Goal: Information Seeking & Learning: Learn about a topic

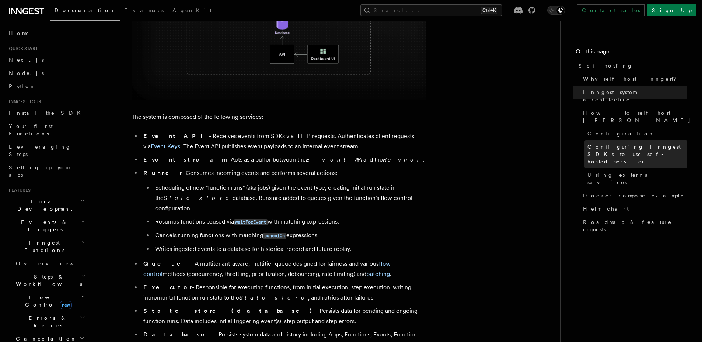
click at [637, 143] on span "Configuring Inngest SDKs to use self-hosted server" at bounding box center [638, 154] width 100 height 22
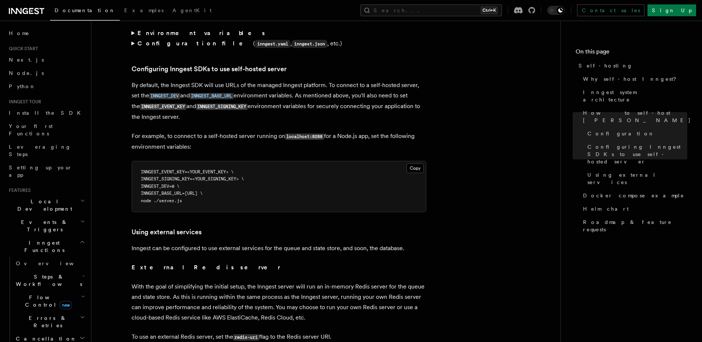
scroll to position [1583, 0]
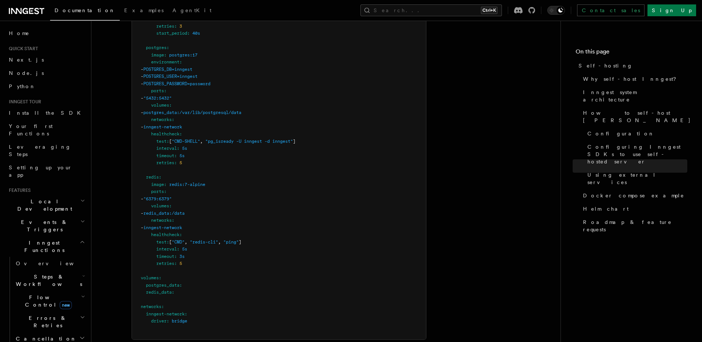
scroll to position [2286, 0]
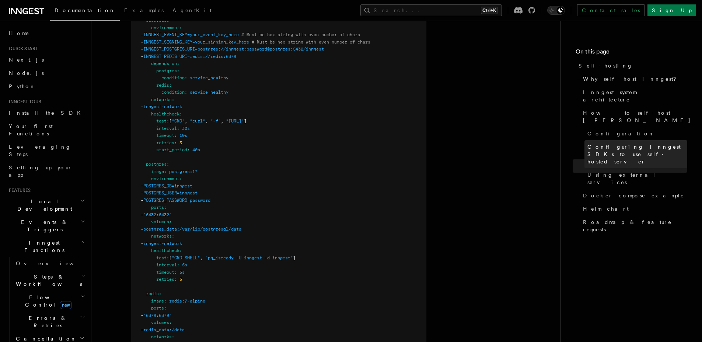
click at [630, 143] on span "Configuring Inngest SDKs to use self-hosted server" at bounding box center [638, 154] width 100 height 22
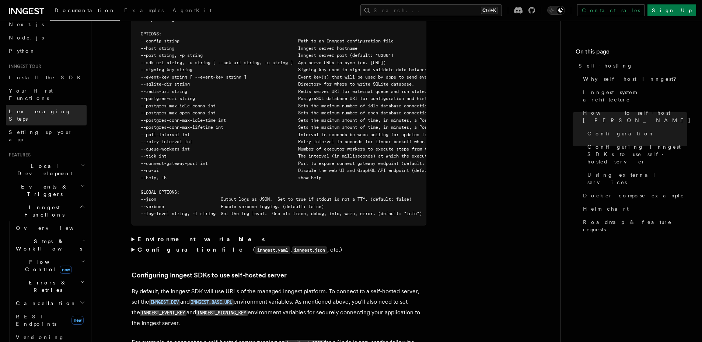
scroll to position [0, 0]
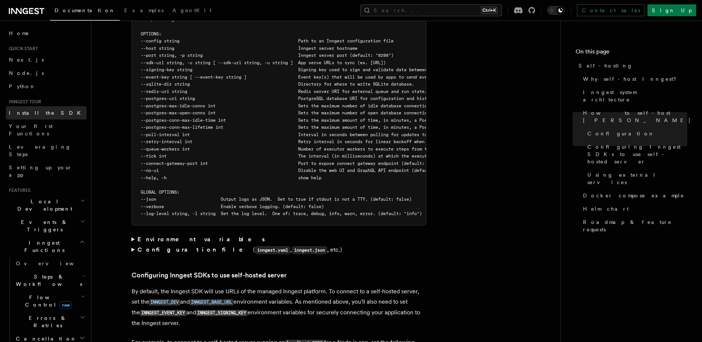
click at [44, 111] on link "Install the SDK" at bounding box center [46, 112] width 81 height 13
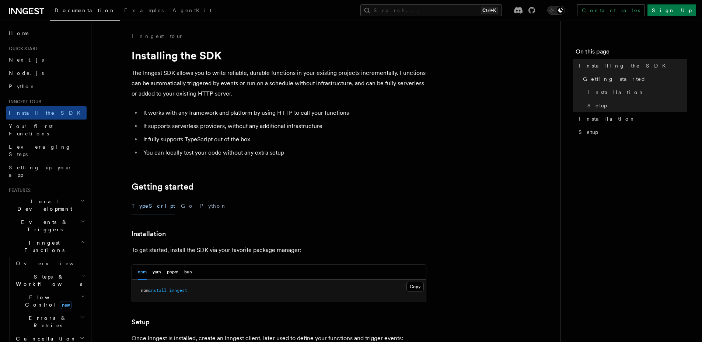
click at [196, 202] on div "TypeScript Go Python" at bounding box center [279, 206] width 295 height 17
click at [193, 203] on div "TypeScript Go Python" at bounding box center [279, 206] width 295 height 17
click at [200, 203] on button "Python" at bounding box center [213, 206] width 27 height 17
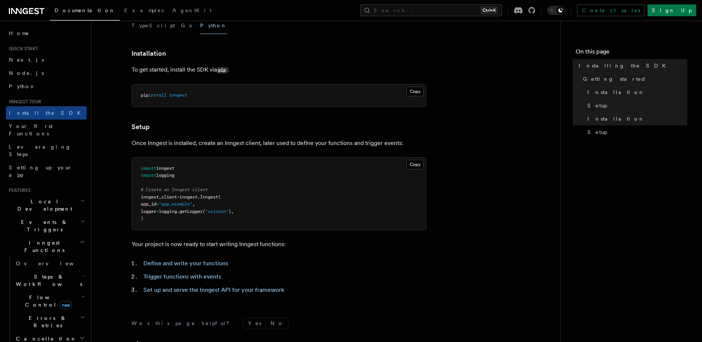
scroll to position [278, 0]
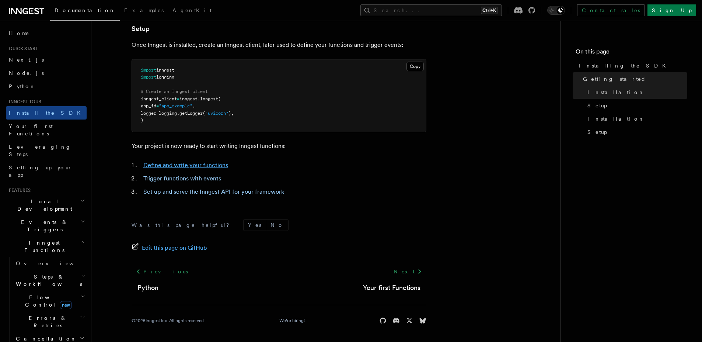
click at [200, 162] on link "Define and write your functions" at bounding box center [185, 164] width 85 height 7
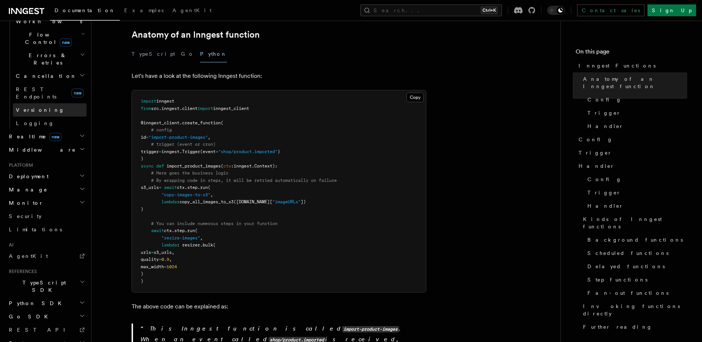
scroll to position [263, 0]
click at [62, 296] on h2 "Python SDK" at bounding box center [46, 302] width 81 height 13
click at [48, 309] on link "Introduction" at bounding box center [50, 315] width 74 height 13
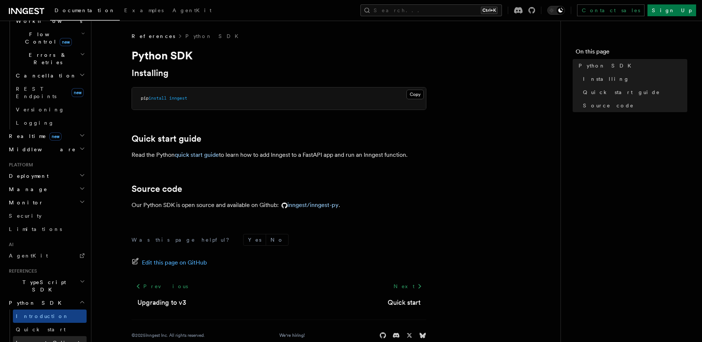
click at [50, 336] on link "Inngest Client" at bounding box center [50, 342] width 74 height 13
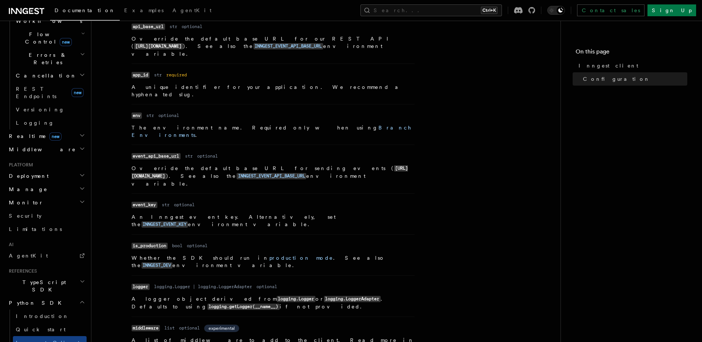
scroll to position [238, 0]
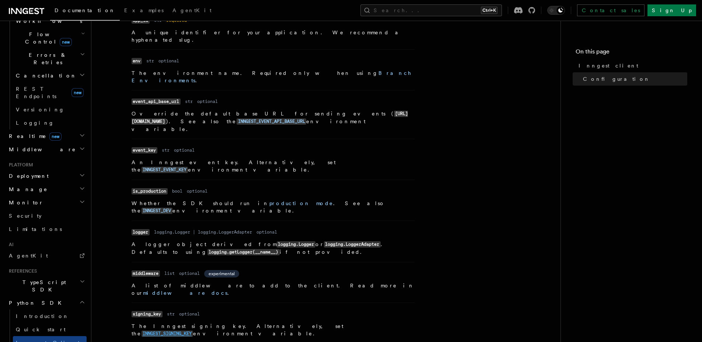
click at [193, 330] on code "INNGEST_SIGNING_KEY" at bounding box center [168, 333] width 52 height 6
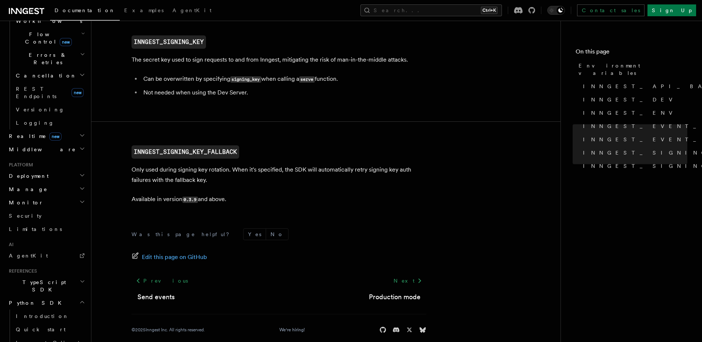
scroll to position [778, 0]
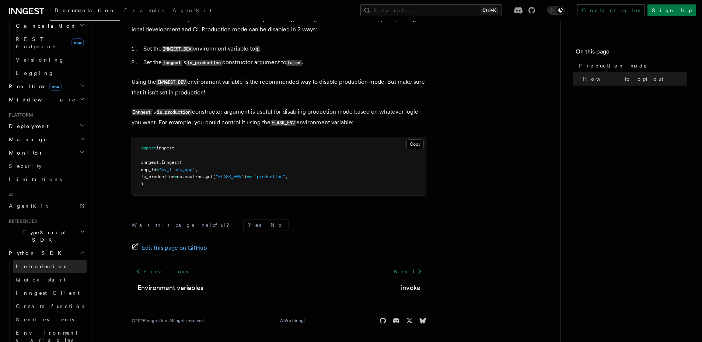
scroll to position [395, 0]
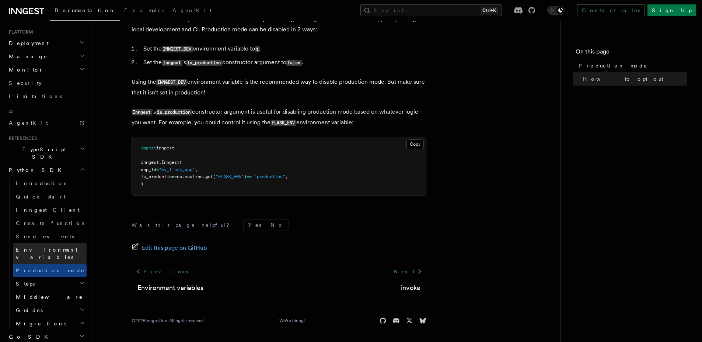
click at [59, 247] on span "Environment variables" at bounding box center [47, 253] width 62 height 13
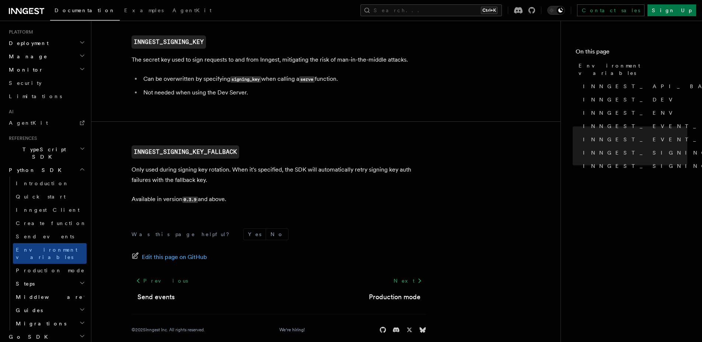
scroll to position [788, 0]
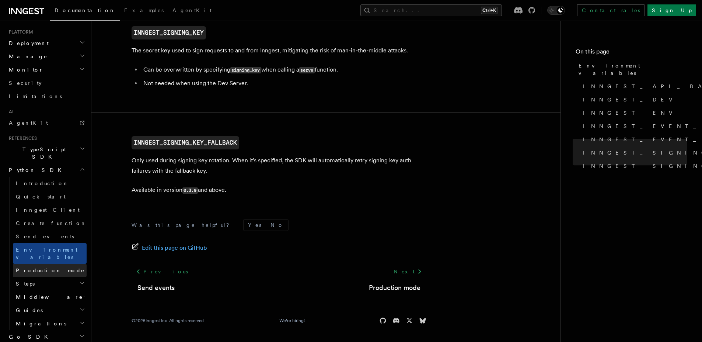
click at [64, 264] on link "Production mode" at bounding box center [50, 270] width 74 height 13
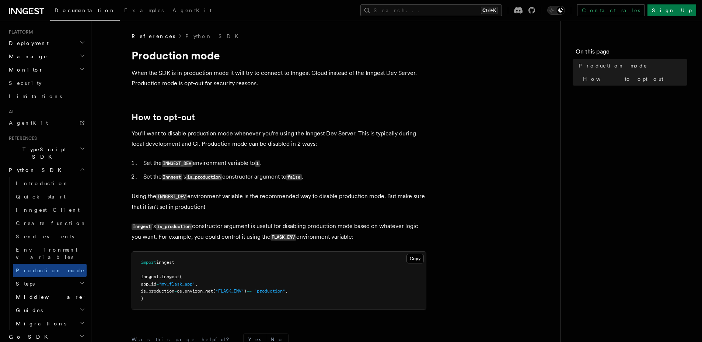
click at [213, 177] on code "is_production" at bounding box center [204, 177] width 36 height 6
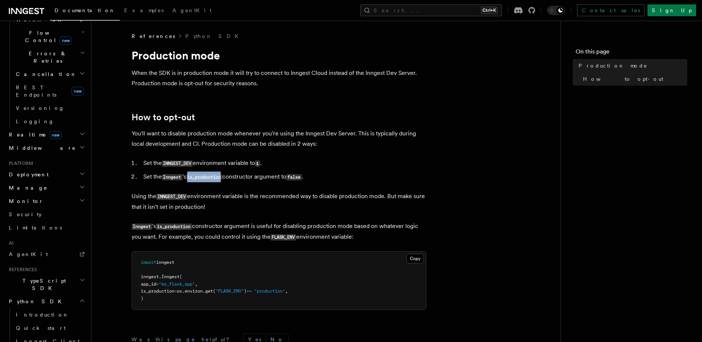
scroll to position [188, 0]
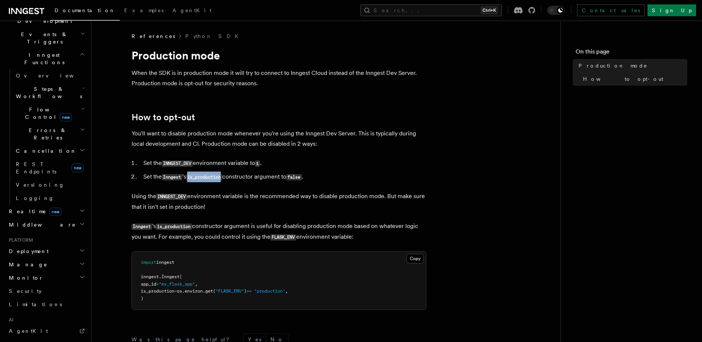
click at [62, 244] on h2 "Deployment" at bounding box center [46, 250] width 81 height 13
click at [52, 318] on link "Signing keys" at bounding box center [50, 324] width 74 height 13
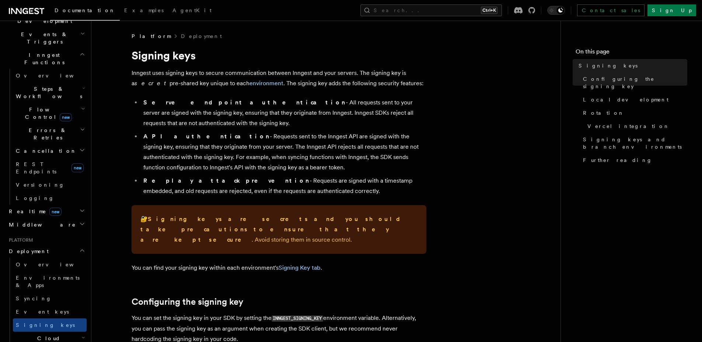
click at [54, 334] on span "Cloud Providers Setup" at bounding box center [47, 345] width 69 height 22
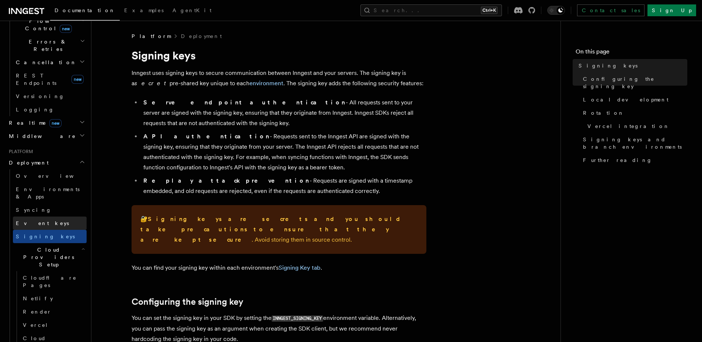
click at [50, 216] on link "Event keys" at bounding box center [50, 222] width 74 height 13
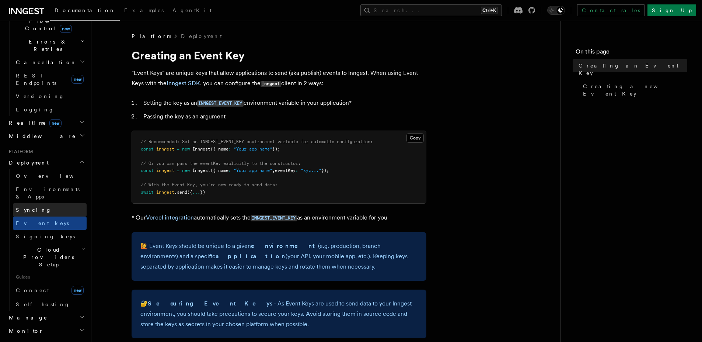
click at [50, 203] on link "Syncing" at bounding box center [50, 209] width 74 height 13
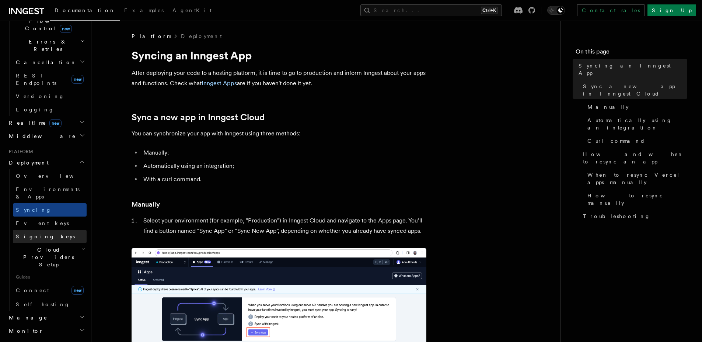
click at [60, 230] on link "Signing keys" at bounding box center [50, 236] width 74 height 13
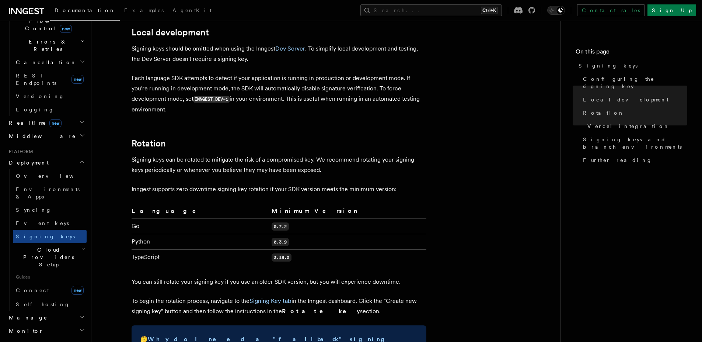
scroll to position [265, 0]
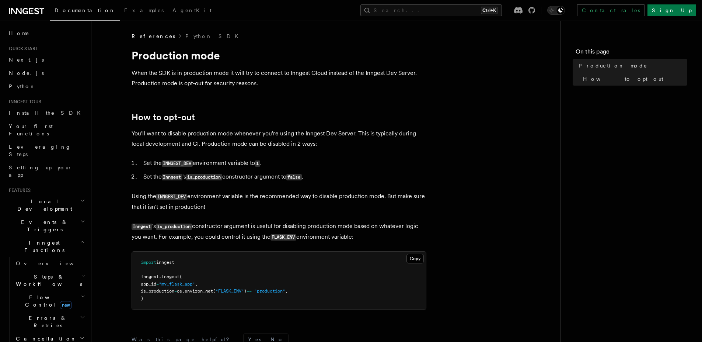
scroll to position [44, 0]
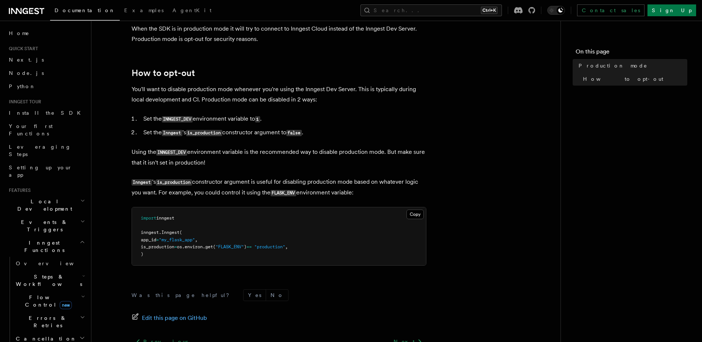
click at [492, 165] on article "References Python SDK Production mode When the SDK is in production mode it wil…" at bounding box center [326, 199] width 446 height 423
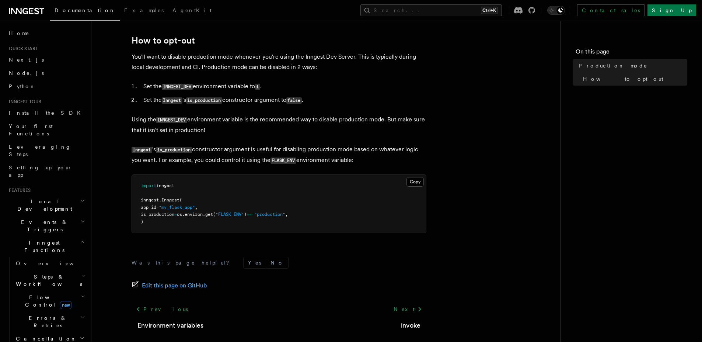
scroll to position [115, 0]
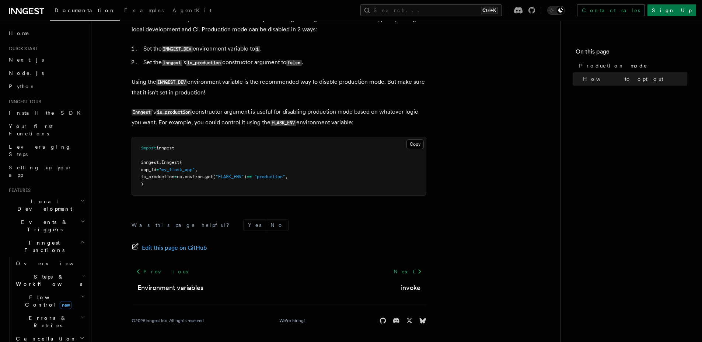
click at [57, 332] on h2 "Cancellation" at bounding box center [50, 338] width 74 height 13
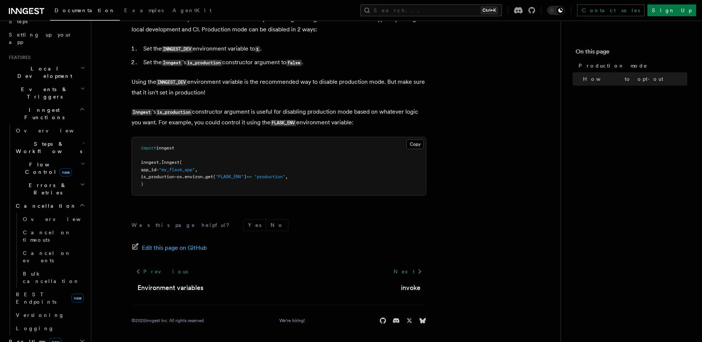
click at [60, 335] on h2 "Realtime new" at bounding box center [46, 341] width 81 height 13
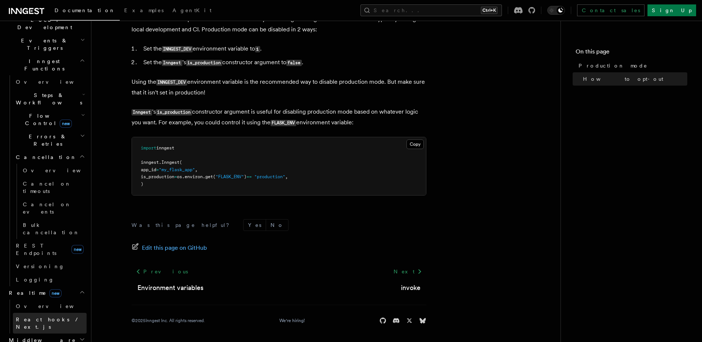
scroll to position [265, 0]
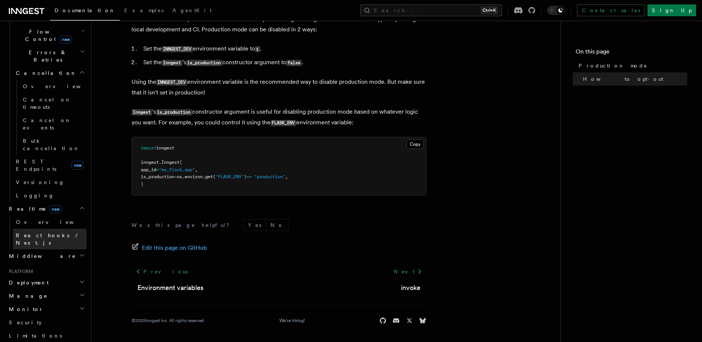
click at [62, 232] on span "React hooks / Next.js" at bounding box center [48, 238] width 65 height 13
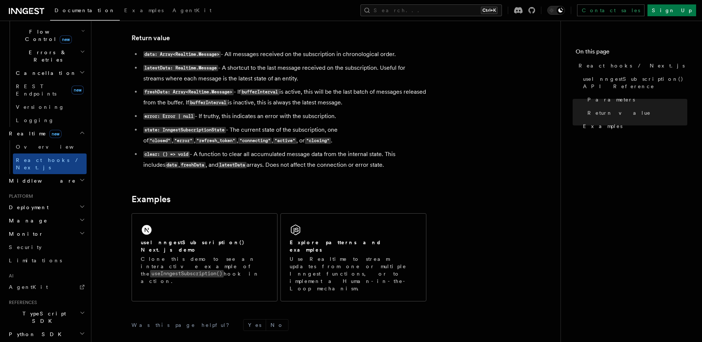
scroll to position [289, 0]
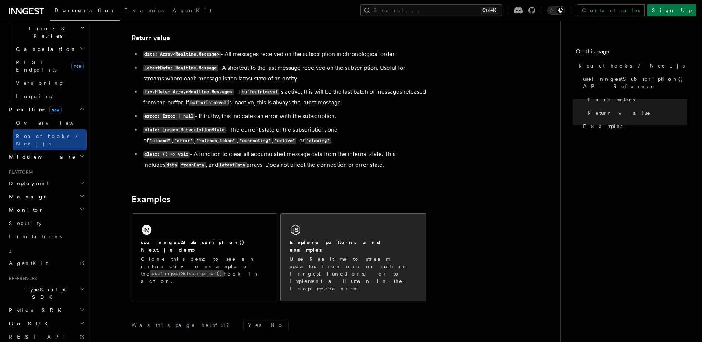
click at [390, 245] on div "Explore patterns and examples" at bounding box center [354, 245] width 128 height 15
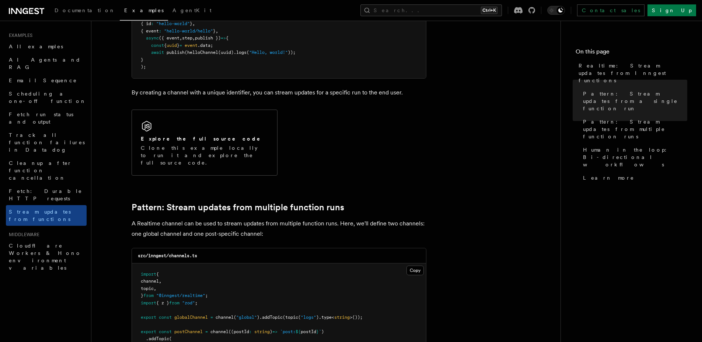
scroll to position [708, 0]
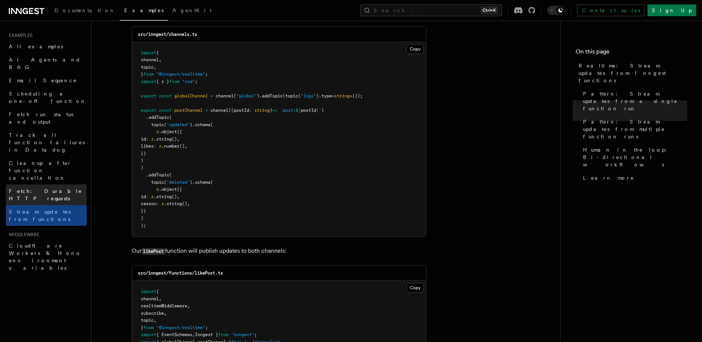
click at [63, 184] on link "Fetch: Durable HTTP requests" at bounding box center [46, 194] width 81 height 21
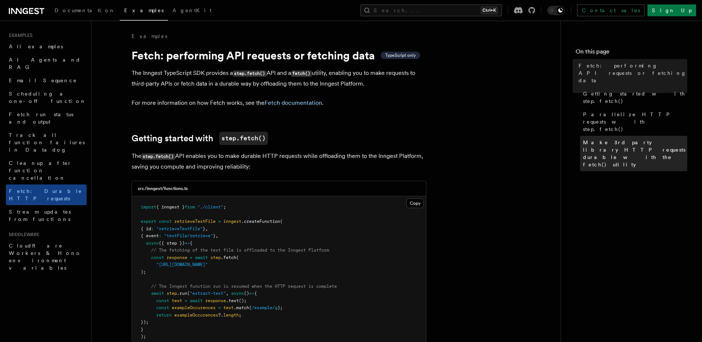
click at [620, 139] on span "Make 3rd party library HTTP requests durable with the fetch() utility" at bounding box center [635, 153] width 104 height 29
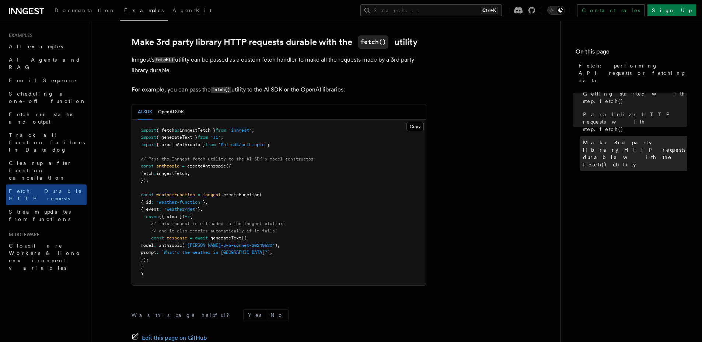
scroll to position [639, 0]
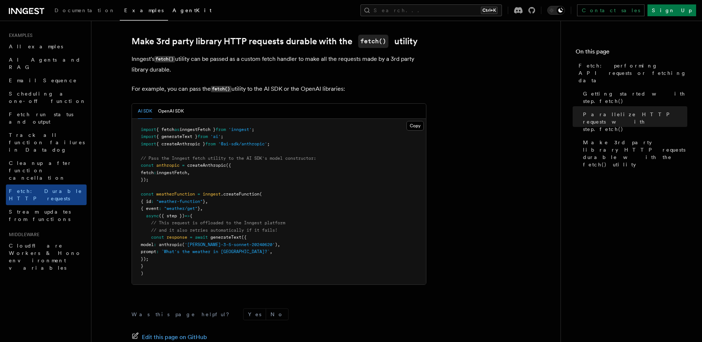
click at [172, 13] on span "AgentKit" at bounding box center [191, 10] width 39 height 6
